Goal: Find specific page/section: Find specific page/section

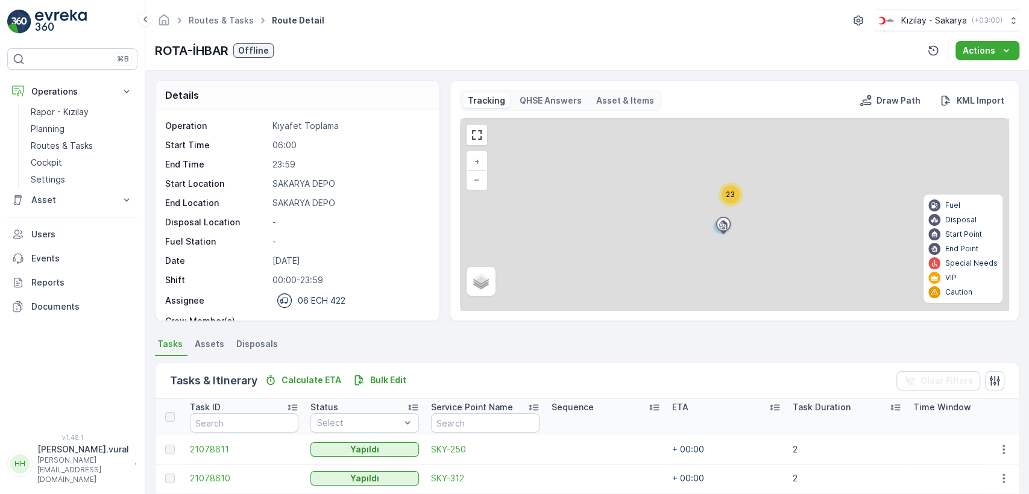
scroll to position [260, 0]
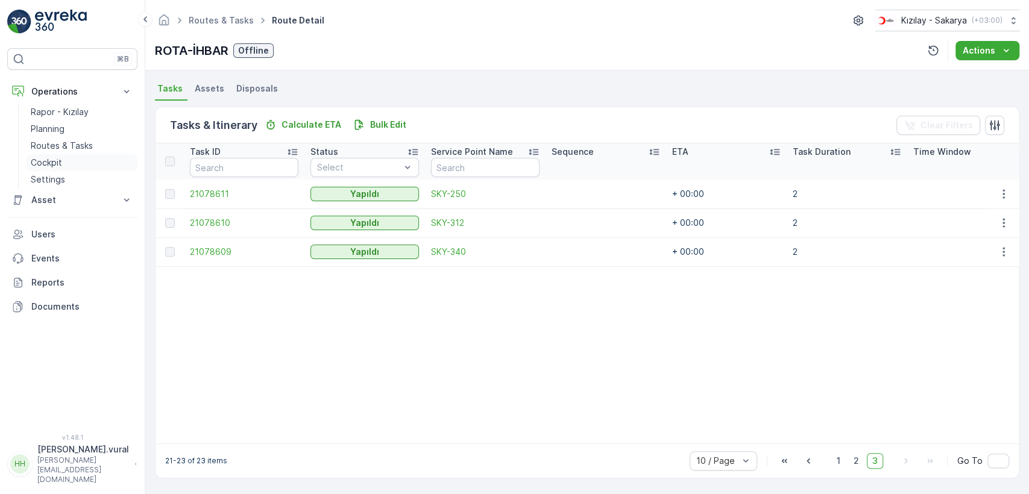
click at [33, 159] on p "Cockpit" at bounding box center [46, 163] width 31 height 12
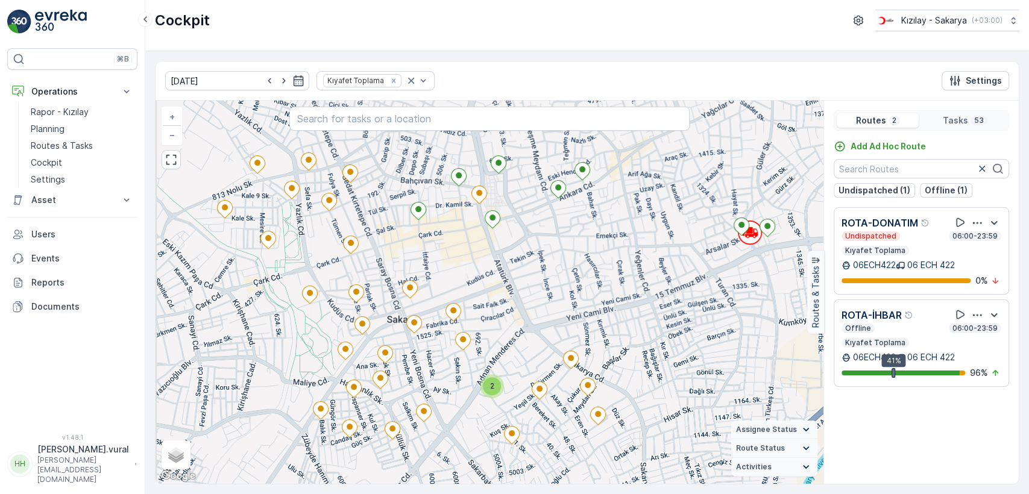
drag, startPoint x: 504, startPoint y: 330, endPoint x: 531, endPoint y: 295, distance: 44.2
click at [530, 295] on div "2 + − Satellite Roadmap Terrain Hybrid Leaflet Keyboard shortcuts Map Data Map …" at bounding box center [489, 292] width 668 height 383
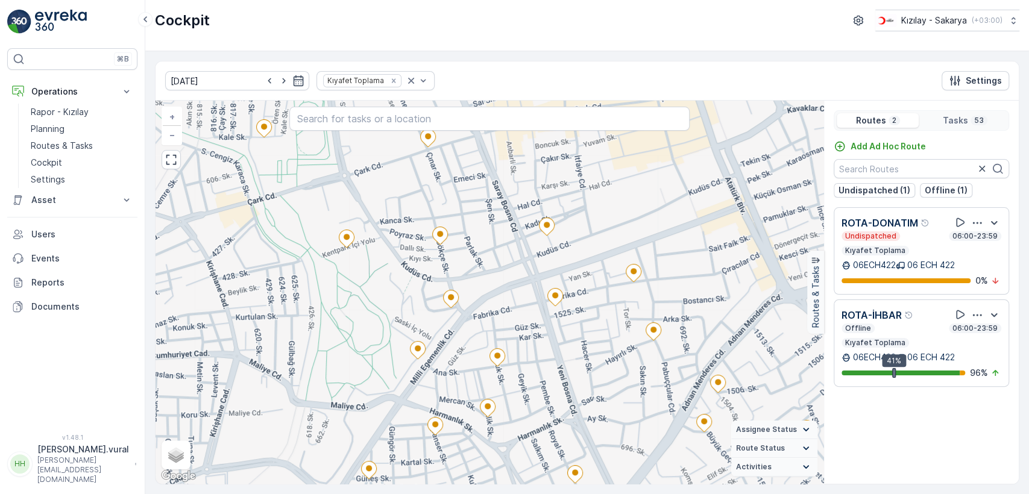
drag, startPoint x: 381, startPoint y: 304, endPoint x: 395, endPoint y: 251, distance: 54.8
click at [394, 256] on div "+ − Satellite Roadmap Terrain Hybrid Leaflet Keyboard shortcuts Map Data Map da…" at bounding box center [489, 292] width 668 height 383
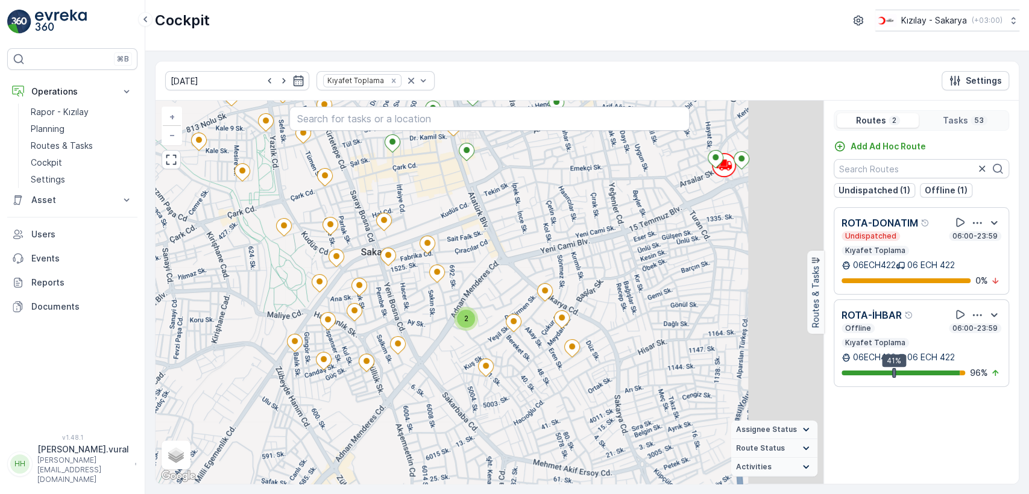
drag, startPoint x: 630, startPoint y: 251, endPoint x: 556, endPoint y: 253, distance: 74.8
click at [556, 253] on div "2 + − Satellite Roadmap Terrain Hybrid Leaflet Keyboard shortcuts Map Data Map …" at bounding box center [489, 292] width 668 height 383
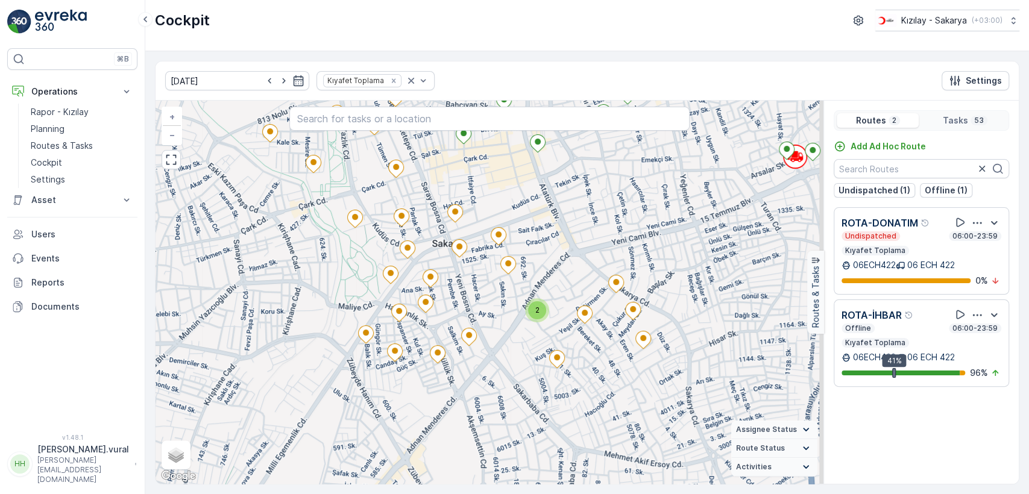
drag, startPoint x: 623, startPoint y: 370, endPoint x: 594, endPoint y: 369, distance: 29.5
click at [594, 369] on div "2 + − Satellite Roadmap Terrain Hybrid Leaflet Keyboard shortcuts Map Data Map …" at bounding box center [489, 292] width 668 height 383
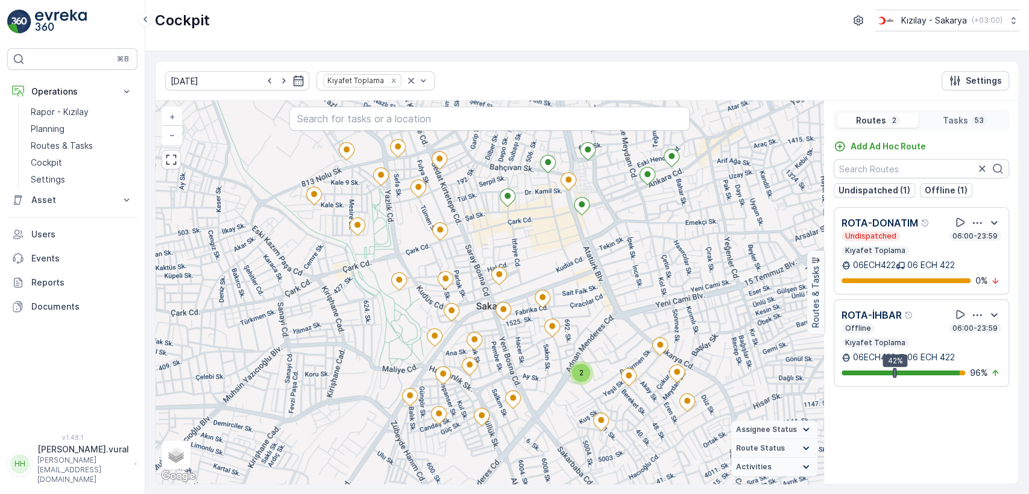
drag, startPoint x: 647, startPoint y: 278, endPoint x: 653, endPoint y: 237, distance: 41.4
click at [654, 238] on div "2 + − Satellite Roadmap Terrain Hybrid Leaflet Keyboard shortcuts Map Data Map …" at bounding box center [489, 292] width 668 height 383
